Goal: Navigation & Orientation: Find specific page/section

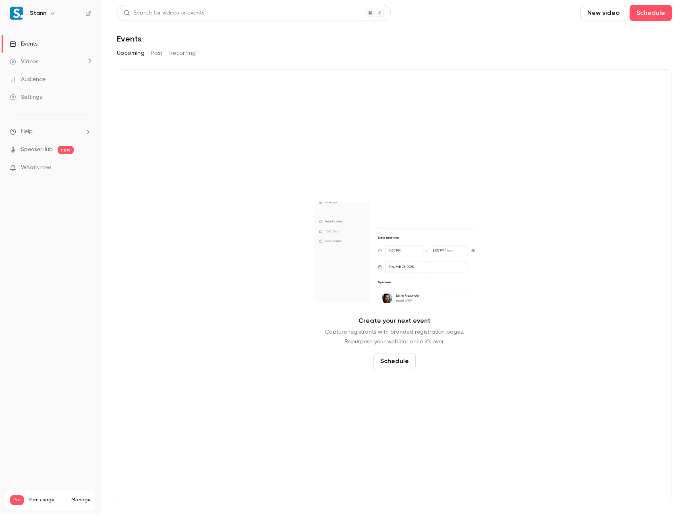
click at [39, 44] on link "Events" at bounding box center [50, 44] width 101 height 18
click at [32, 60] on div "Videos" at bounding box center [24, 62] width 29 height 8
